Goal: Information Seeking & Learning: Learn about a topic

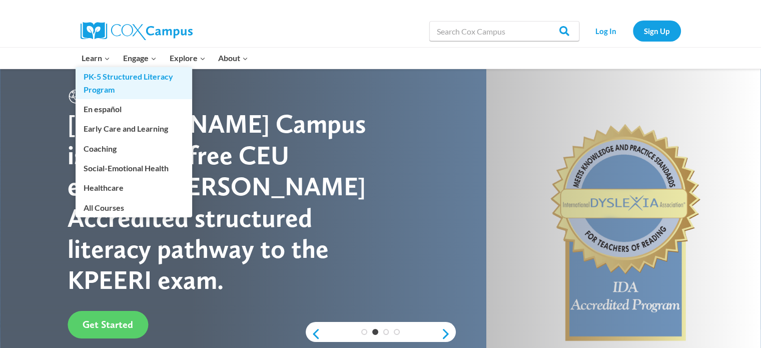
click at [103, 76] on link "PK-5 Structured Literacy Program" at bounding box center [134, 83] width 117 height 32
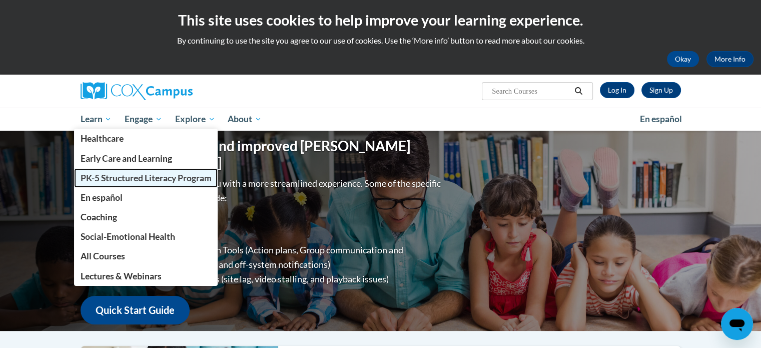
click at [104, 173] on span "PK-5 Structured Literacy Program" at bounding box center [145, 178] width 131 height 11
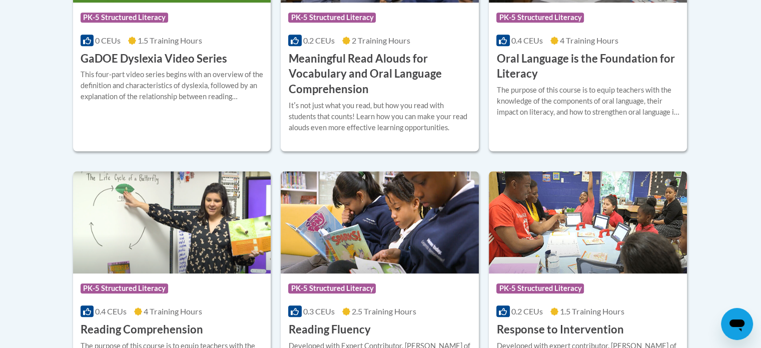
scroll to position [851, 0]
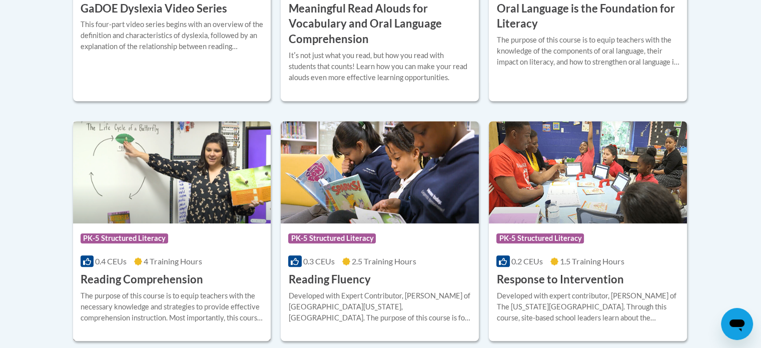
click at [169, 196] on img at bounding box center [172, 172] width 198 height 102
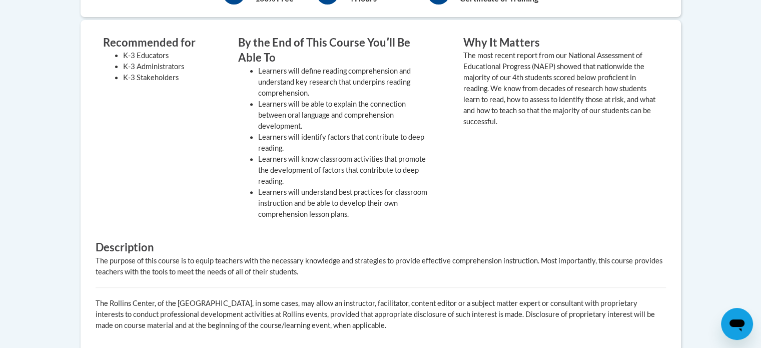
scroll to position [102, 0]
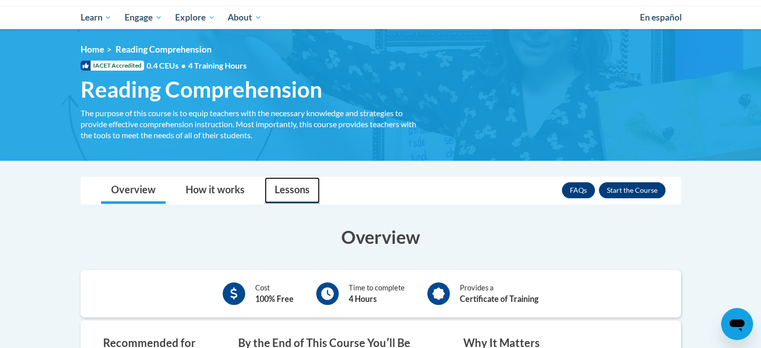
click at [308, 187] on link "Lessons" at bounding box center [292, 190] width 55 height 27
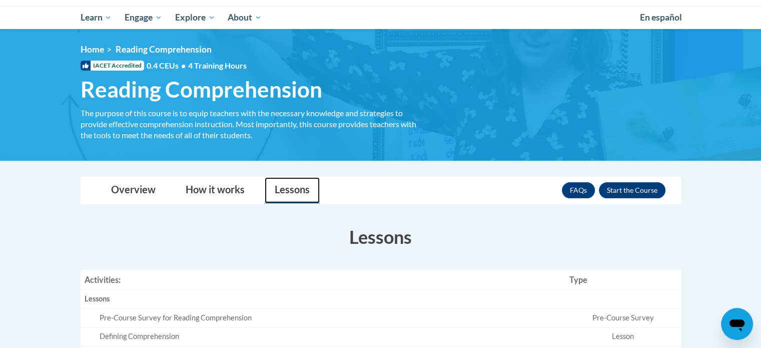
scroll to position [52, 0]
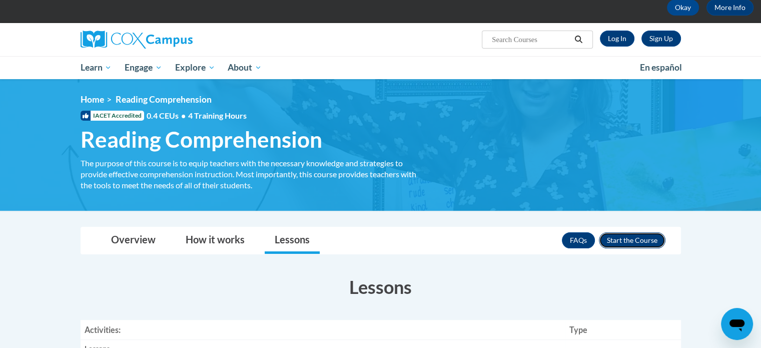
click at [618, 240] on button "Enroll" at bounding box center [632, 240] width 67 height 16
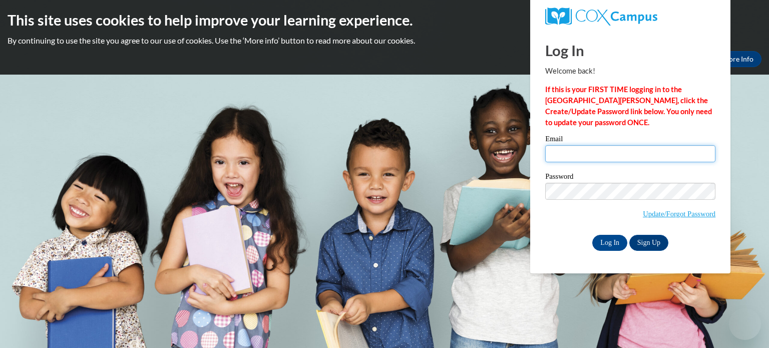
type input "[EMAIL_ADDRESS][DOMAIN_NAME]"
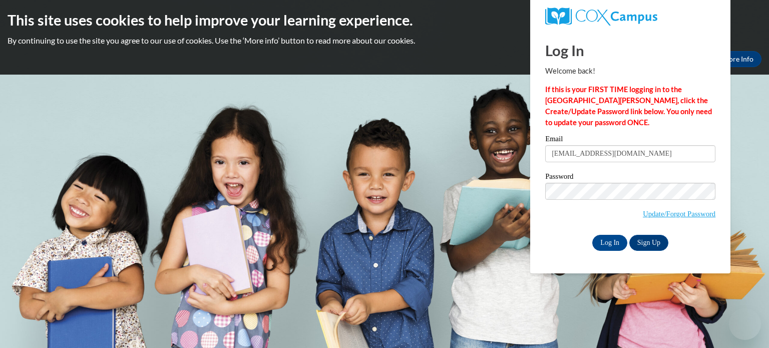
click at [619, 42] on h1 "Log In" at bounding box center [630, 50] width 170 height 21
click at [619, 240] on input "Log In" at bounding box center [609, 243] width 35 height 16
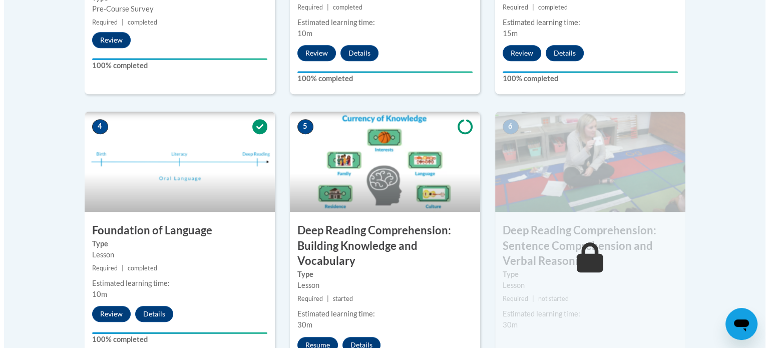
scroll to position [601, 0]
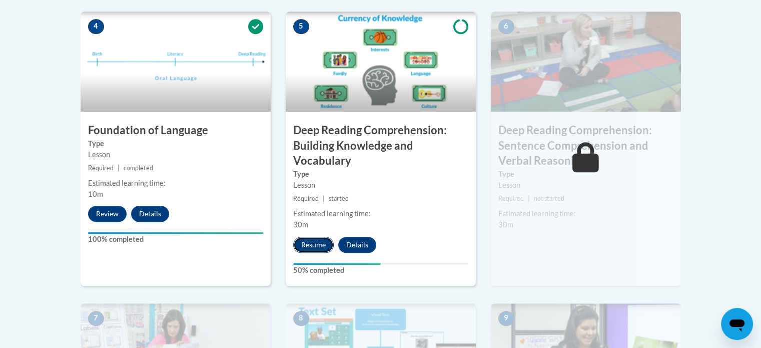
click at [318, 240] on button "Resume" at bounding box center [313, 245] width 41 height 16
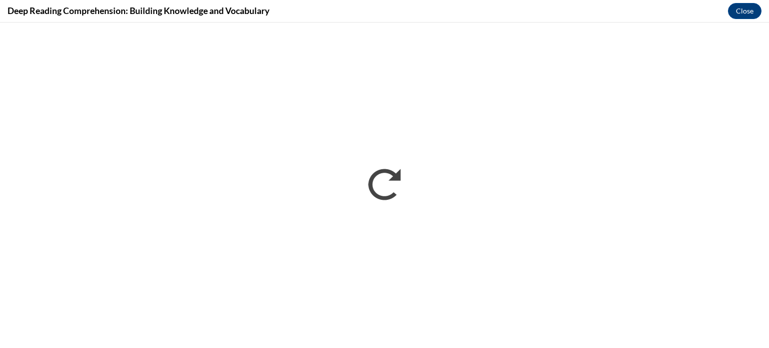
scroll to position [0, 0]
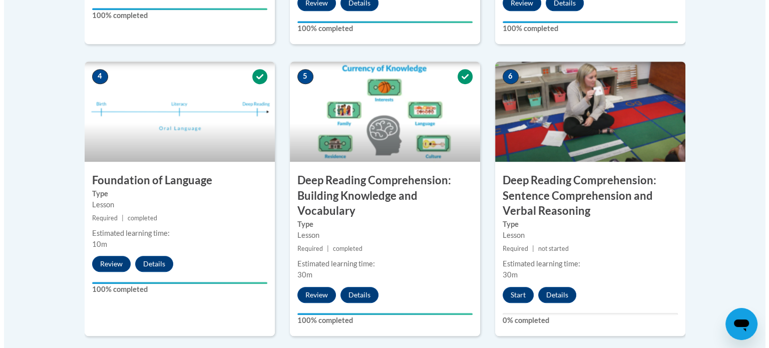
scroll to position [601, 0]
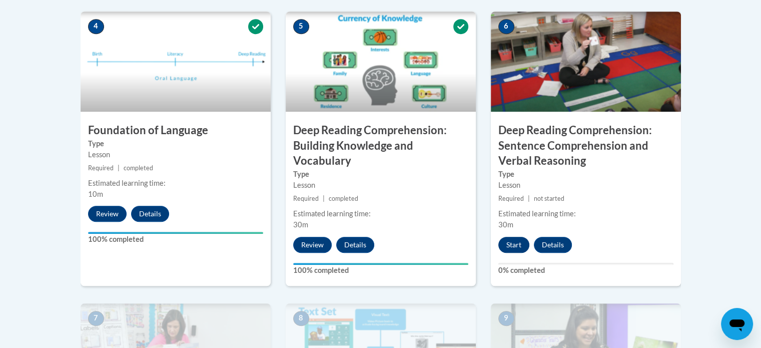
click at [513, 237] on div "Start Details Feedback" at bounding box center [538, 245] width 94 height 16
click at [519, 244] on button "Start" at bounding box center [514, 245] width 31 height 16
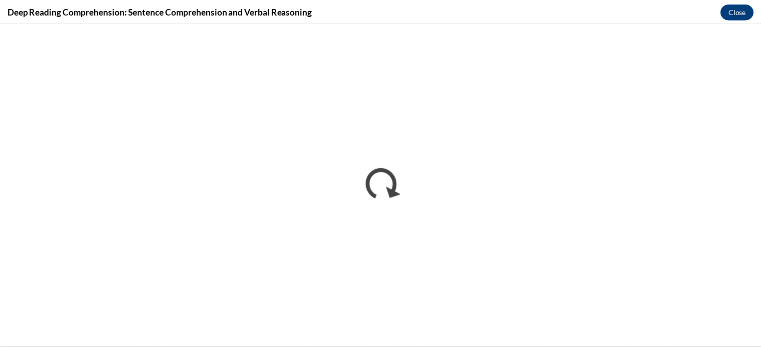
scroll to position [0, 0]
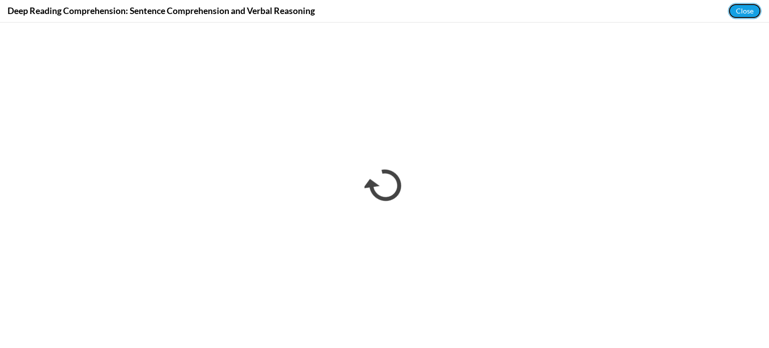
click at [747, 11] on button "Close" at bounding box center [745, 11] width 34 height 16
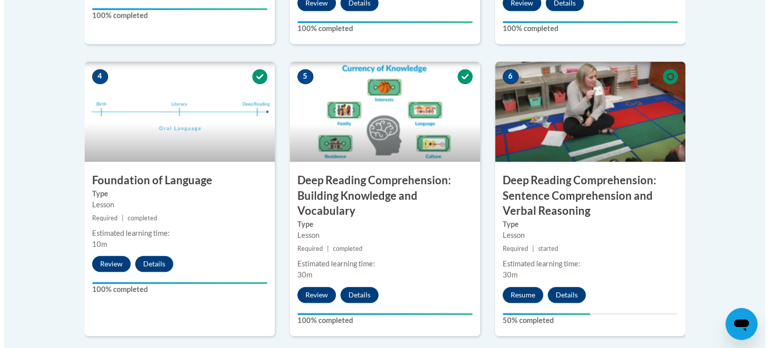
scroll to position [701, 0]
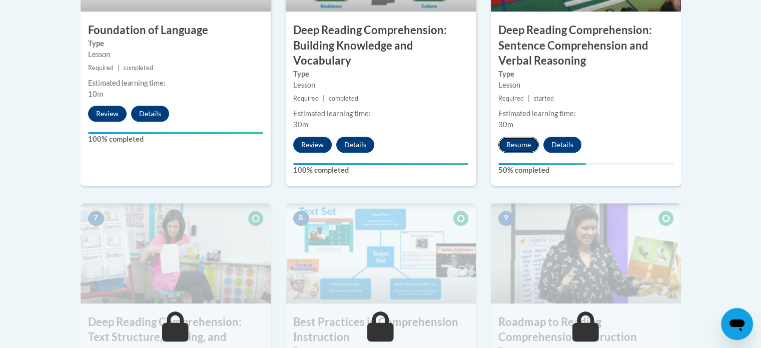
click at [521, 146] on button "Resume" at bounding box center [519, 145] width 41 height 16
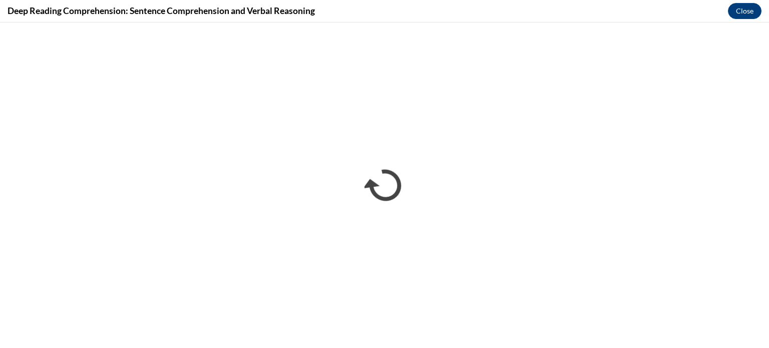
scroll to position [0, 0]
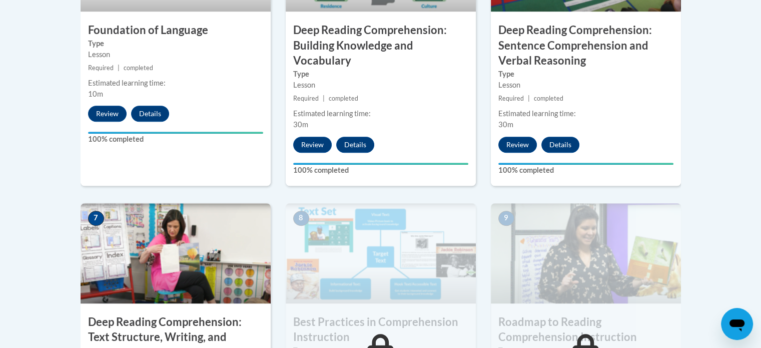
scroll to position [501, 0]
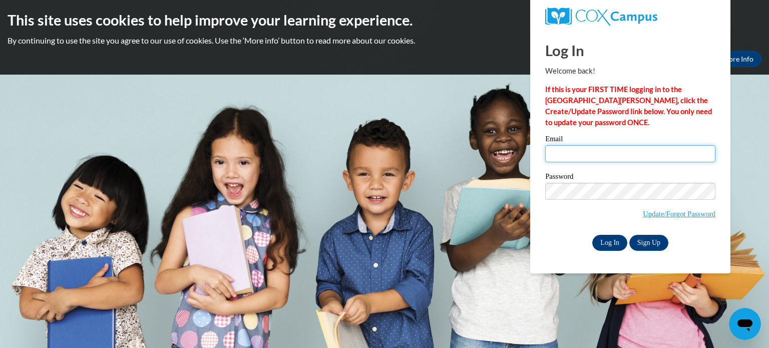
type input "[EMAIL_ADDRESS][DOMAIN_NAME]"
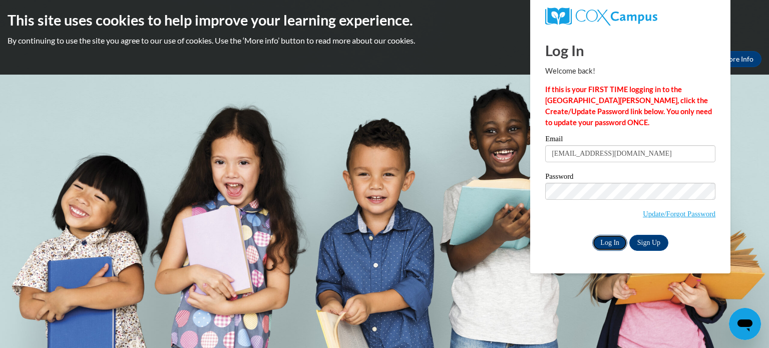
click at [613, 238] on input "Log In" at bounding box center [609, 243] width 35 height 16
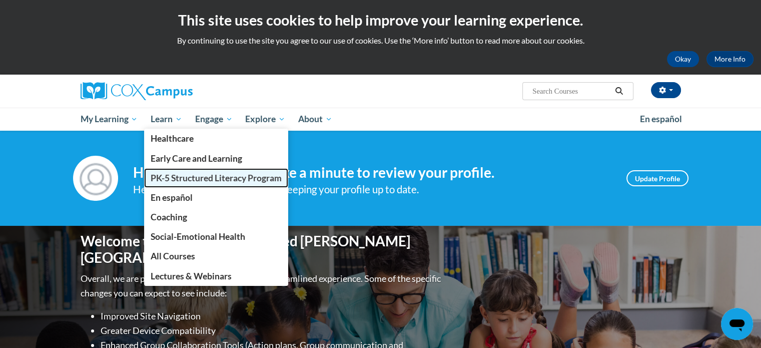
click at [175, 173] on span "PK-5 Structured Literacy Program" at bounding box center [216, 178] width 131 height 11
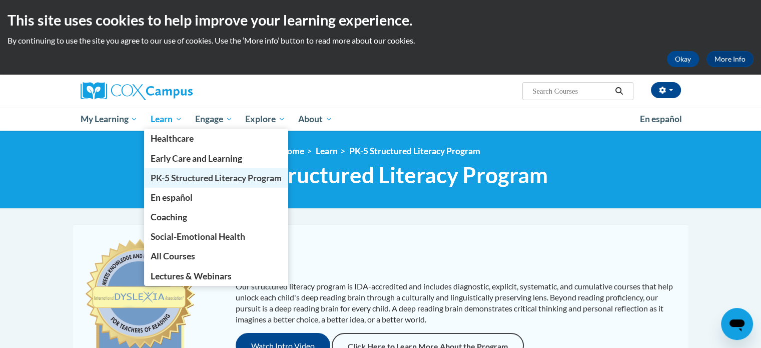
click at [183, 173] on span "PK-5 Structured Literacy Program" at bounding box center [216, 178] width 131 height 11
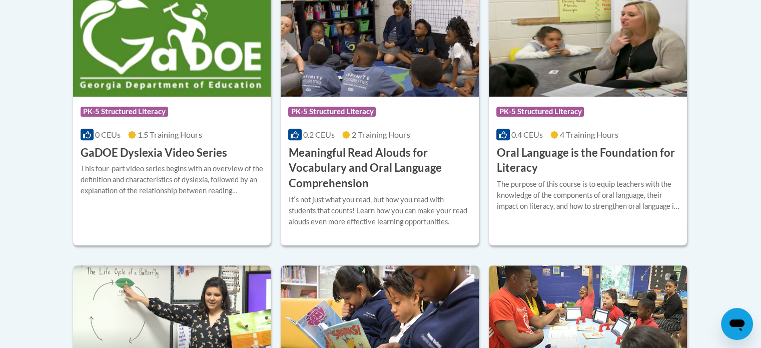
scroll to position [907, 0]
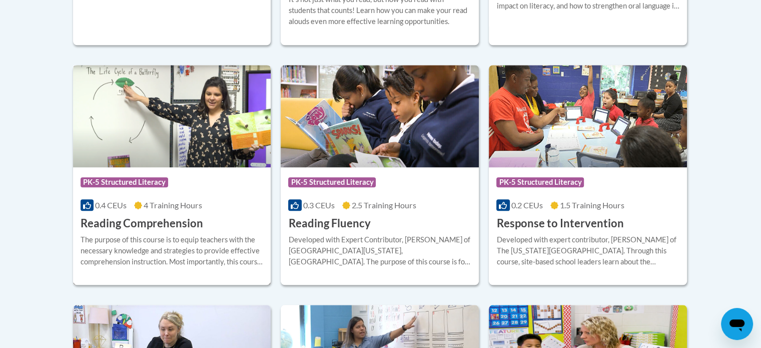
click at [196, 136] on img at bounding box center [172, 116] width 198 height 102
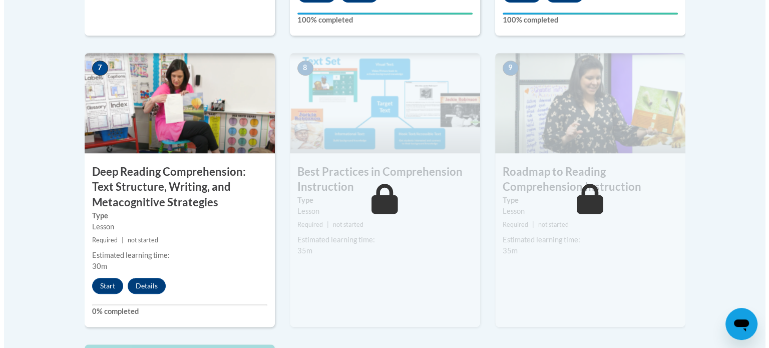
scroll to position [801, 0]
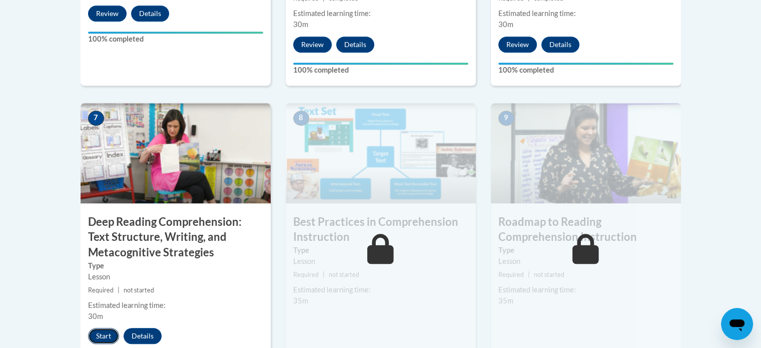
click at [107, 339] on button "Start" at bounding box center [103, 336] width 31 height 16
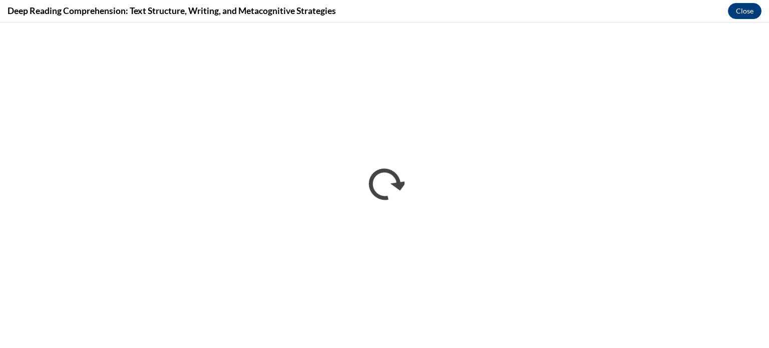
scroll to position [0, 0]
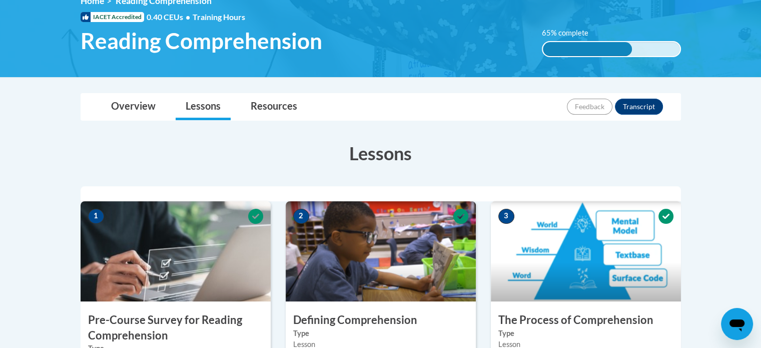
scroll to position [50, 0]
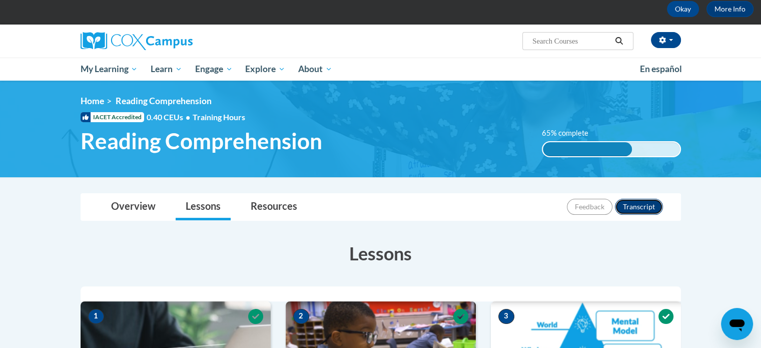
click at [651, 204] on button "Transcript" at bounding box center [639, 207] width 48 height 16
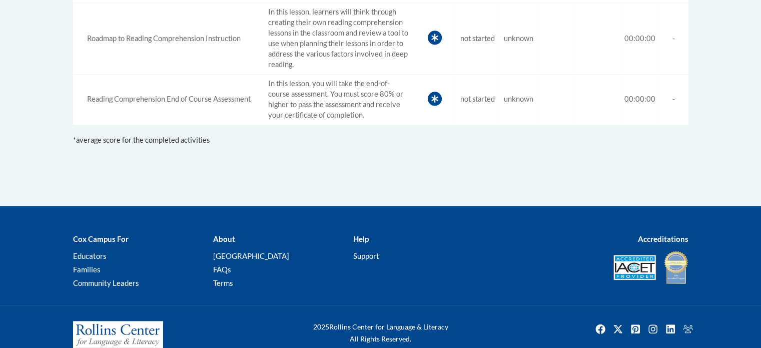
scroll to position [1072, 0]
